Goal: Task Accomplishment & Management: Manage account settings

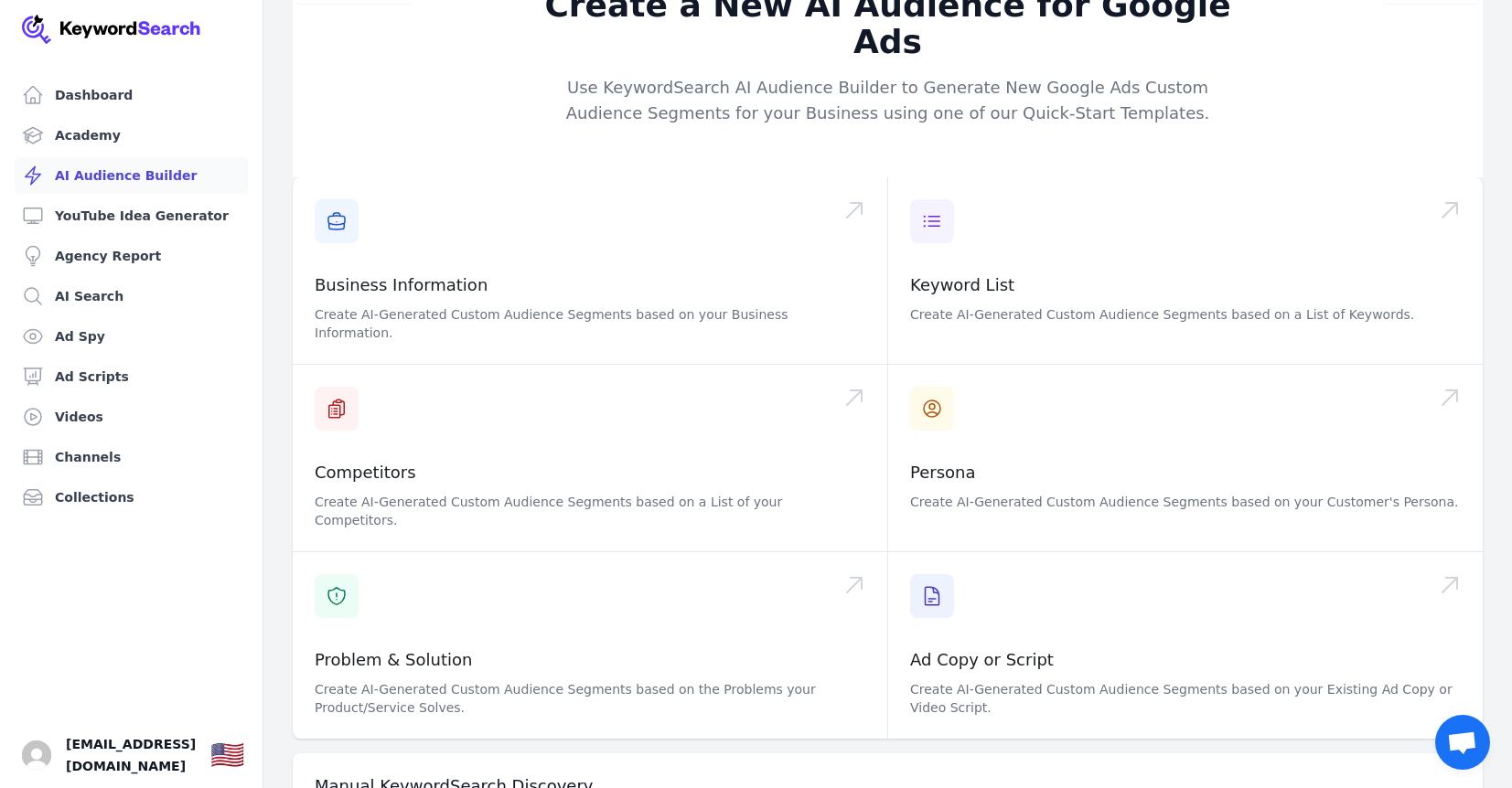
scroll to position [121, 0]
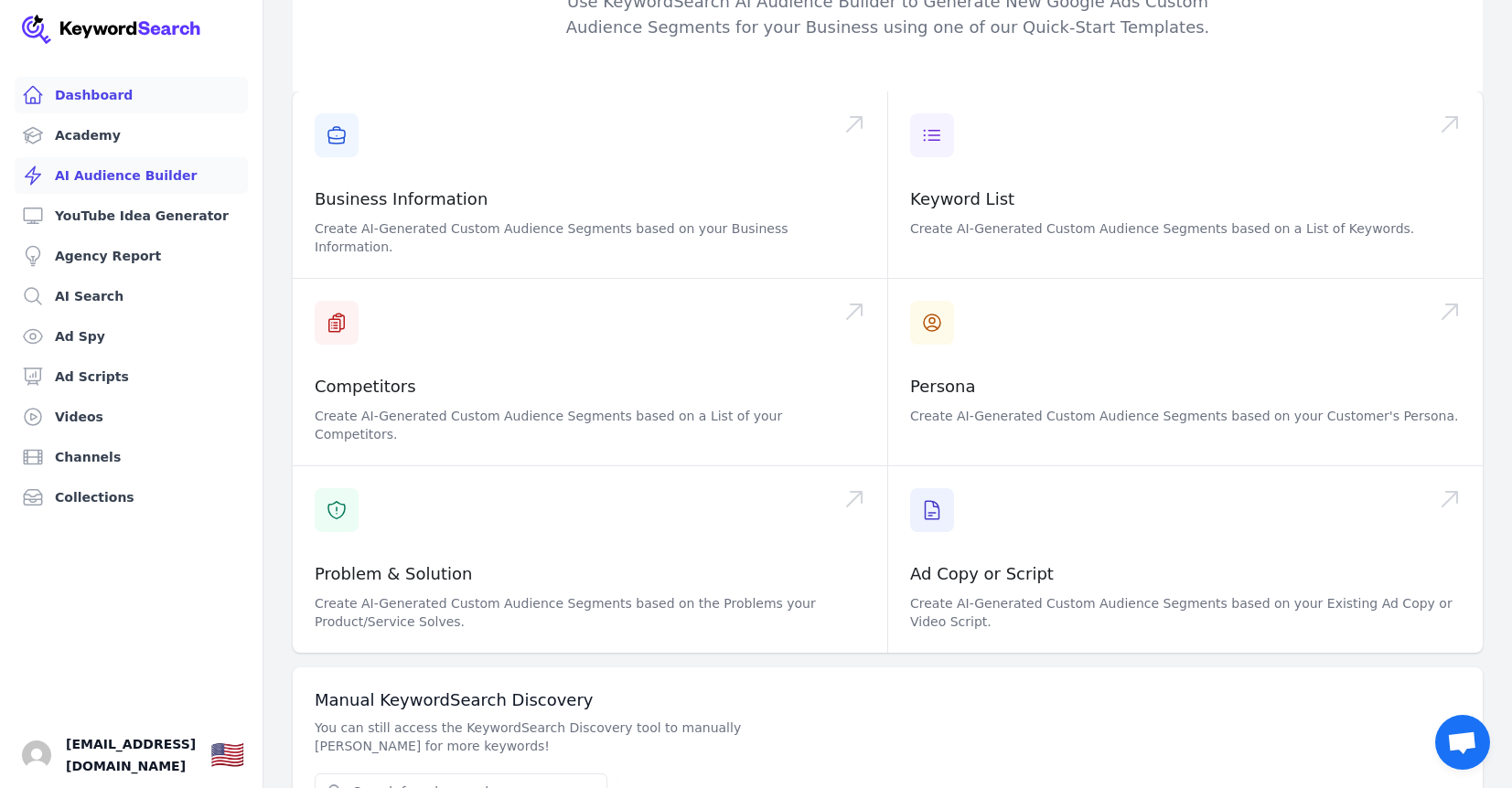
click at [120, 96] on link "Dashboard" at bounding box center [131, 95] width 234 height 36
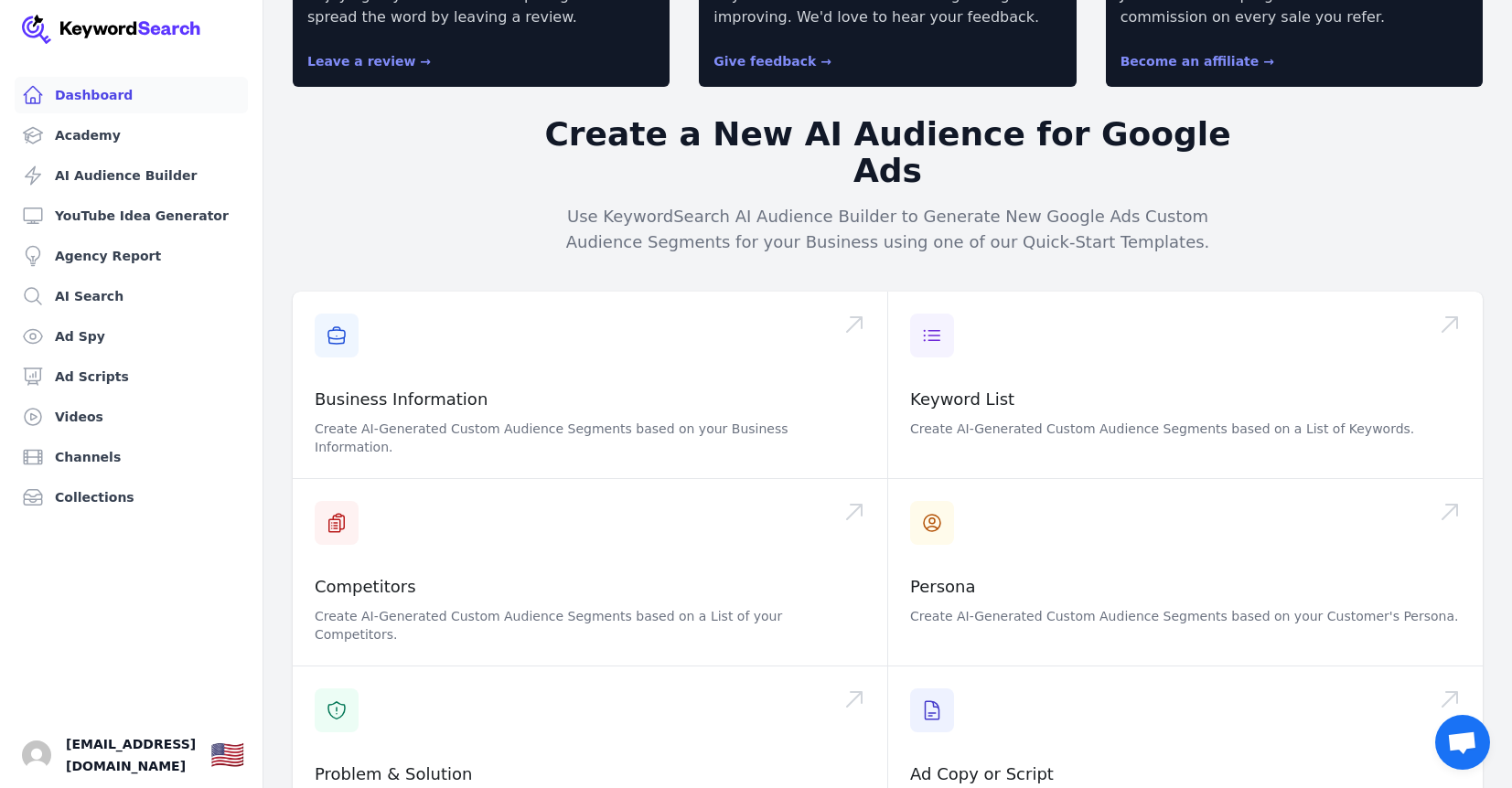
scroll to position [125, 0]
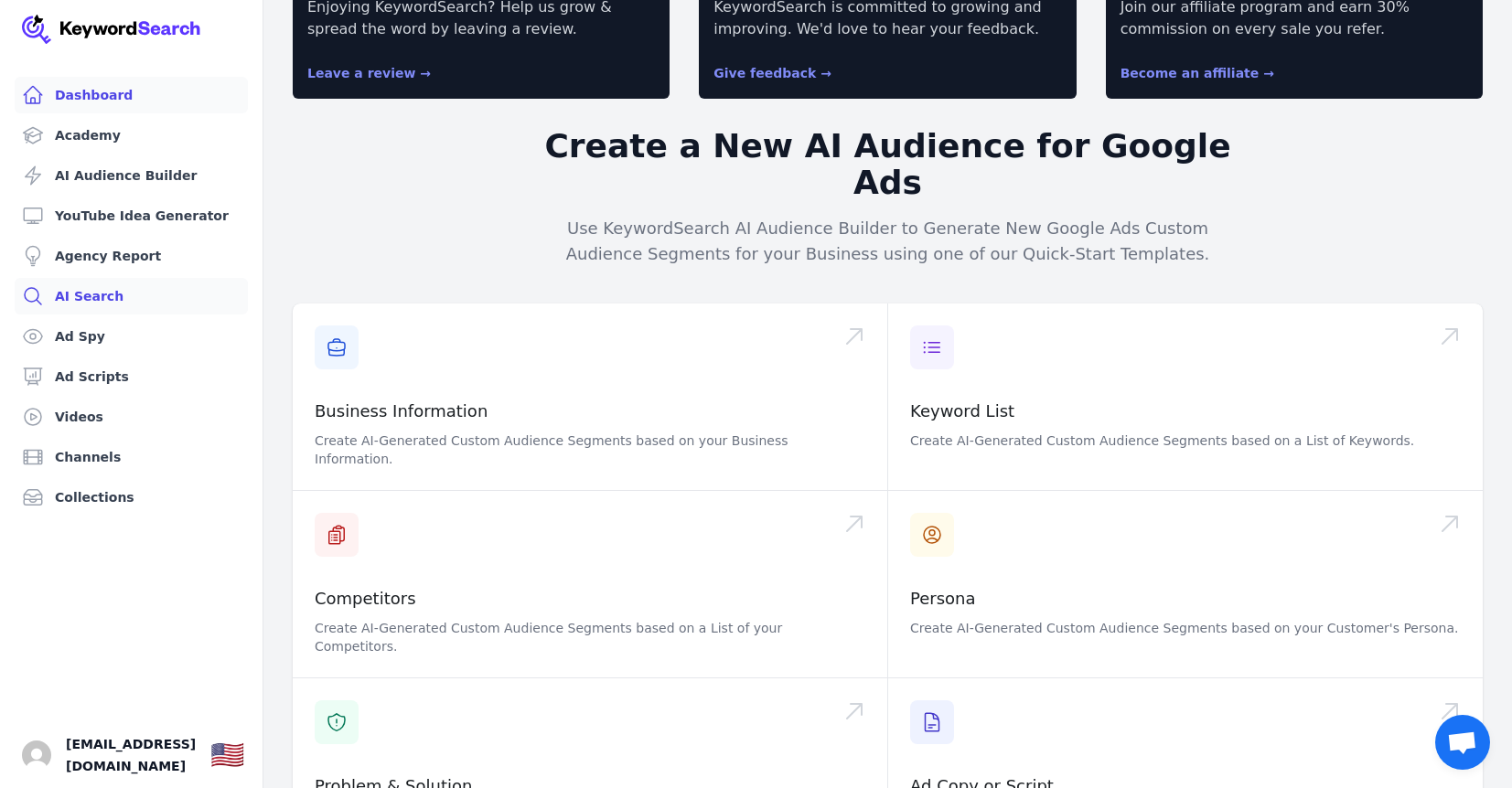
click at [64, 301] on link "AI Search" at bounding box center [131, 296] width 234 height 36
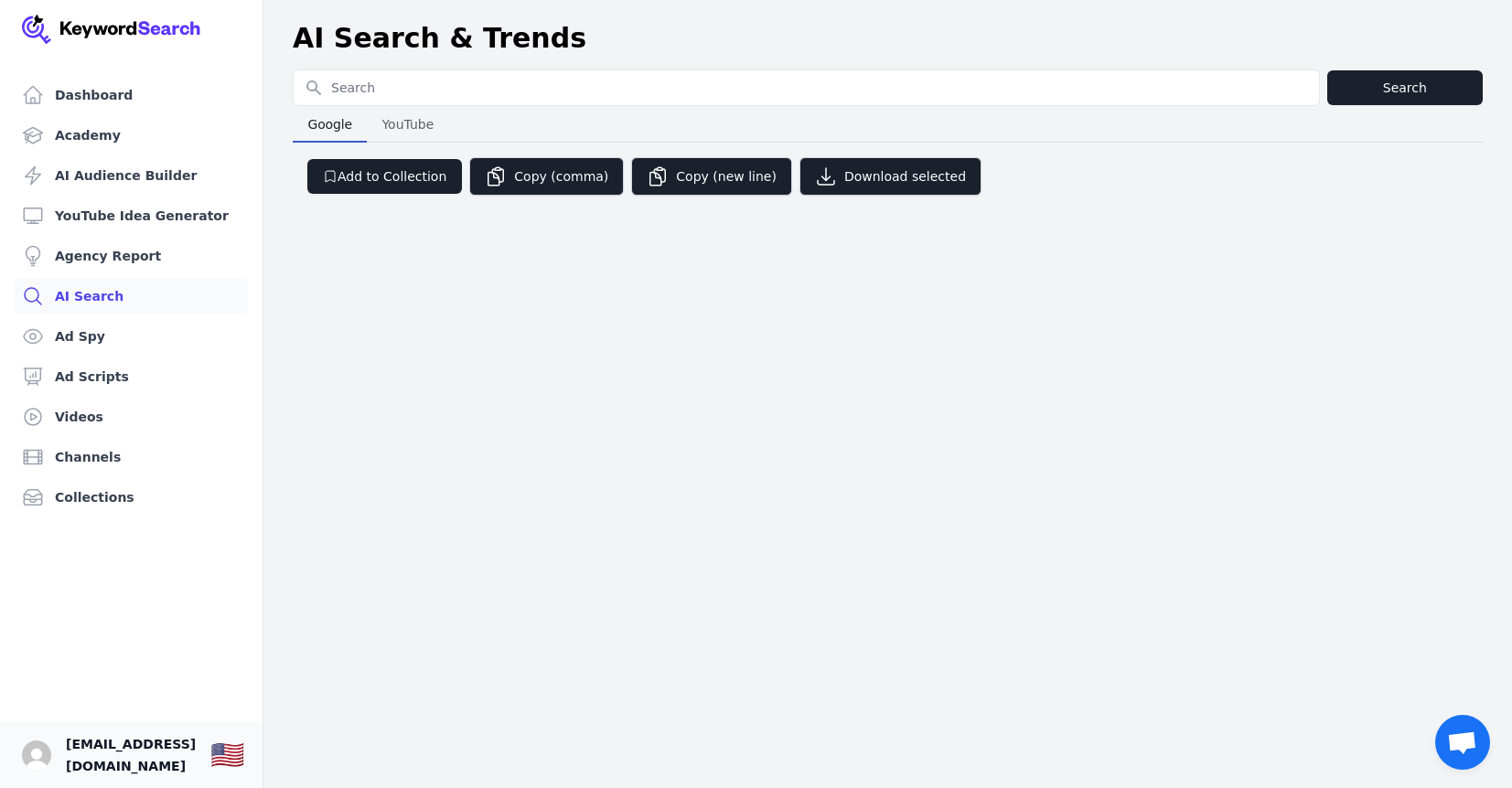
click at [163, 754] on span "[EMAIL_ADDRESS][DOMAIN_NAME]" at bounding box center [131, 755] width 130 height 44
click at [179, 762] on span "[EMAIL_ADDRESS][DOMAIN_NAME]" at bounding box center [131, 755] width 130 height 44
click at [44, 763] on img "Open user button" at bounding box center [36, 755] width 29 height 29
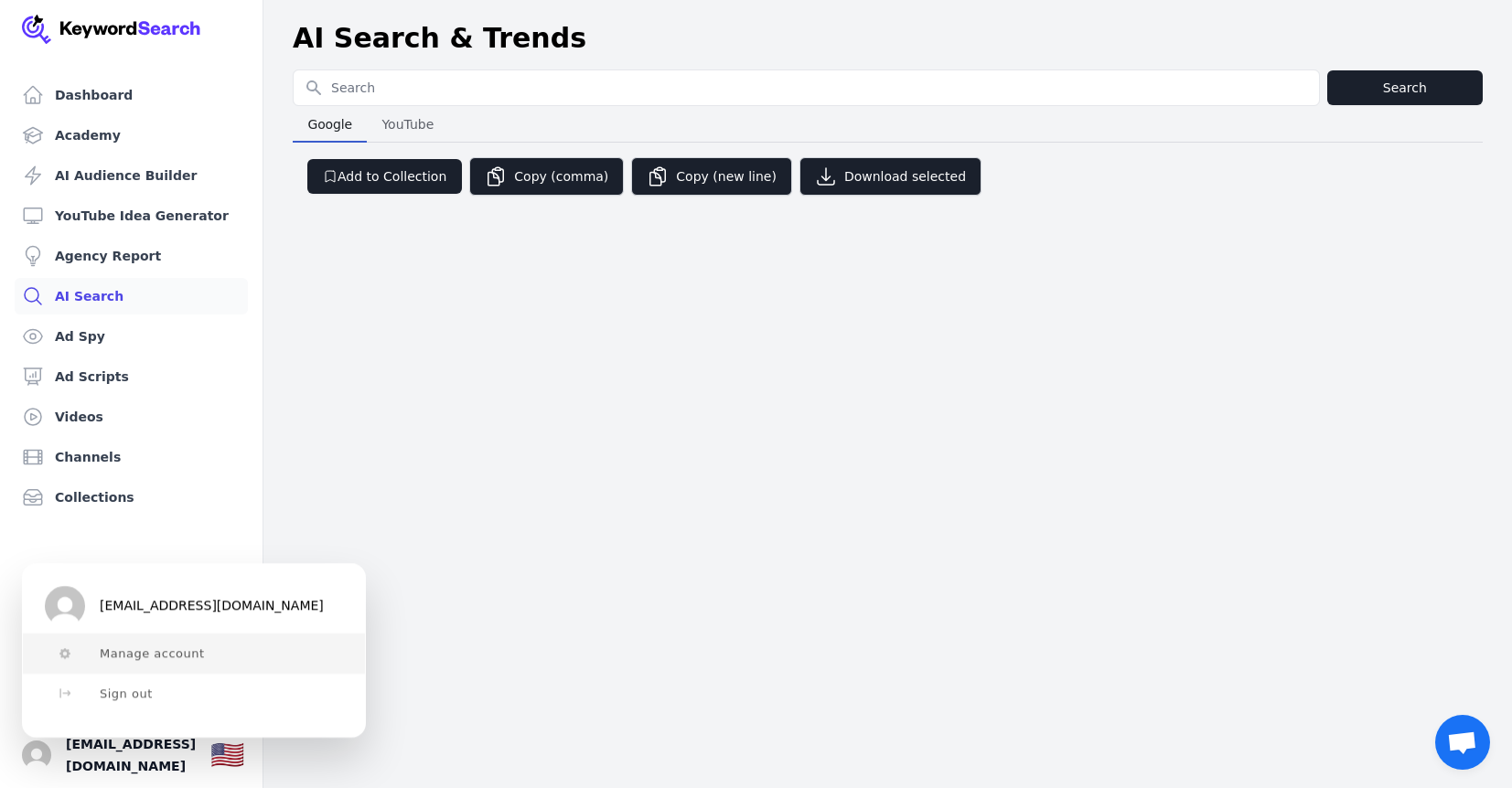
click at [147, 655] on span "Manage account" at bounding box center [152, 654] width 105 height 15
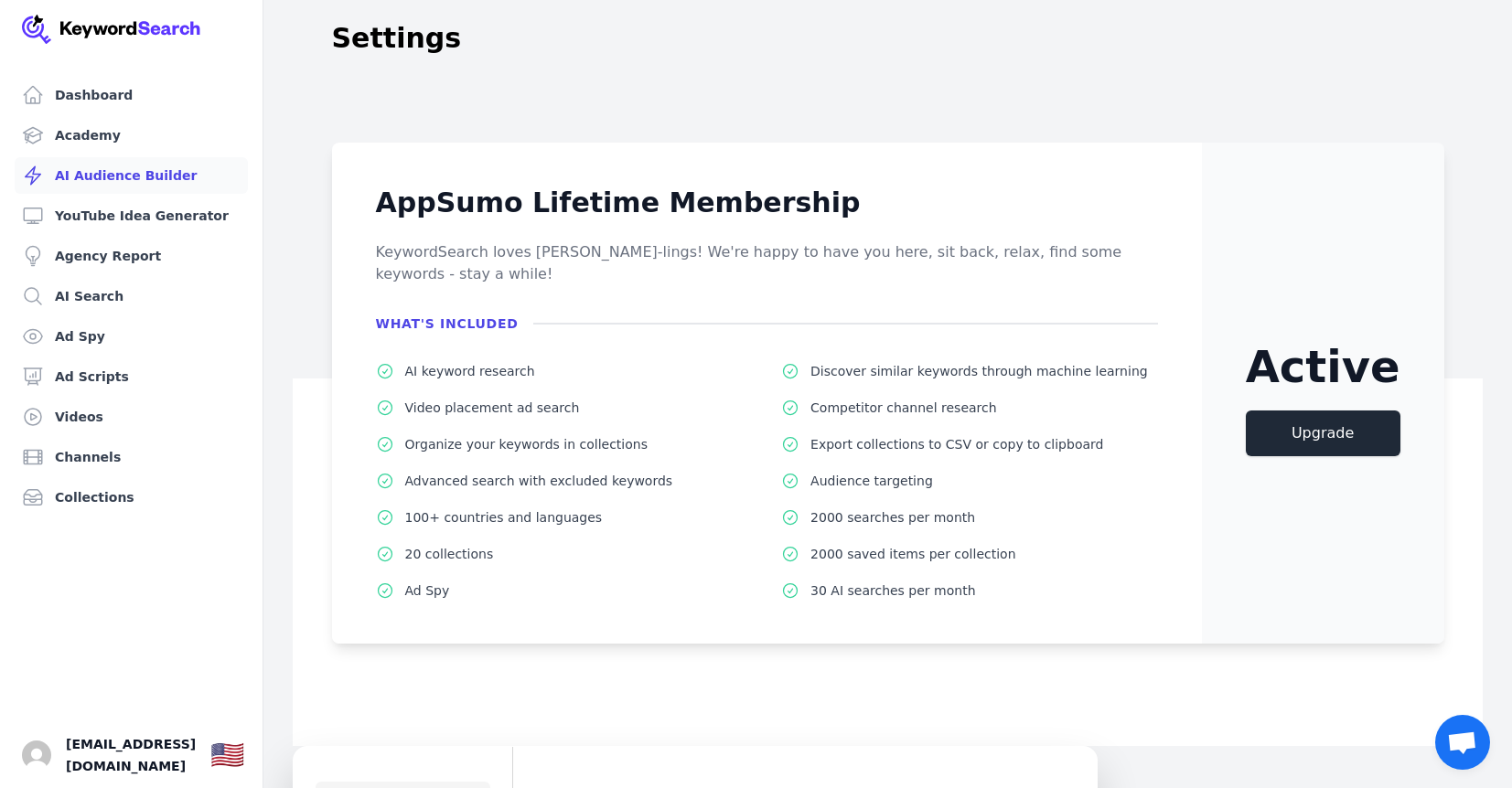
click at [143, 179] on link "AI Audience Builder" at bounding box center [131, 175] width 234 height 36
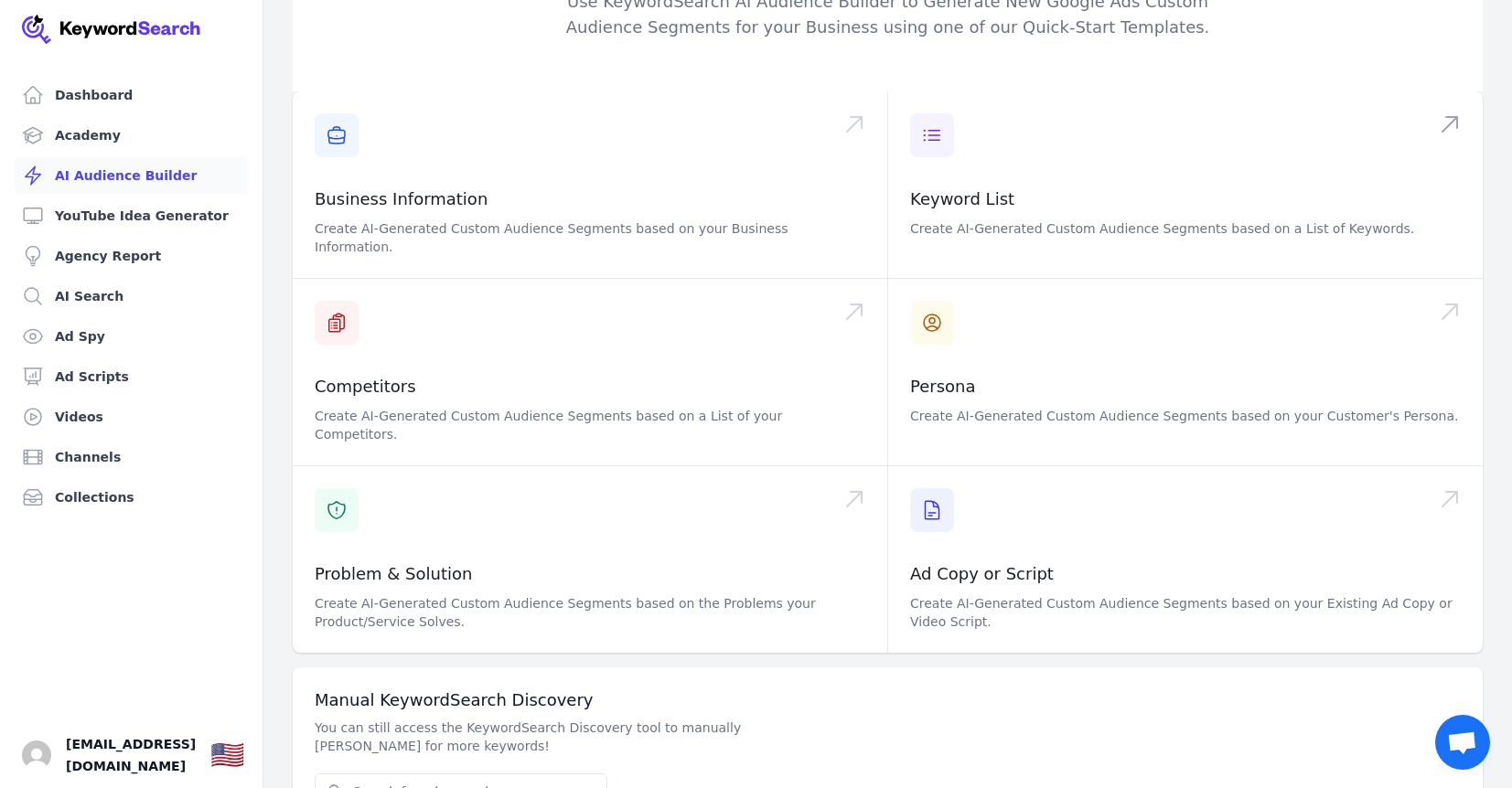
scroll to position [111, 0]
